Goal: Navigation & Orientation: Find specific page/section

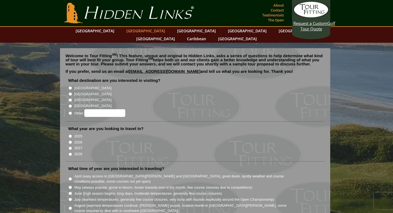
click at [132, 28] on link "[GEOGRAPHIC_DATA]" at bounding box center [146, 31] width 44 height 8
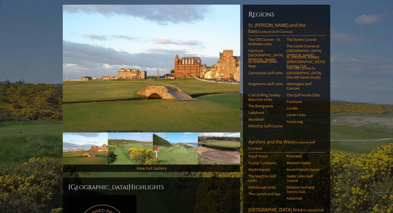
scroll to position [66, 0]
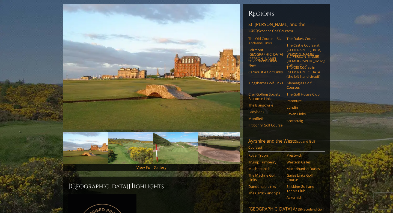
click at [258, 36] on link "The Old Course – St. Andrews Links" at bounding box center [266, 40] width 35 height 9
